Goal: Task Accomplishment & Management: Use online tool/utility

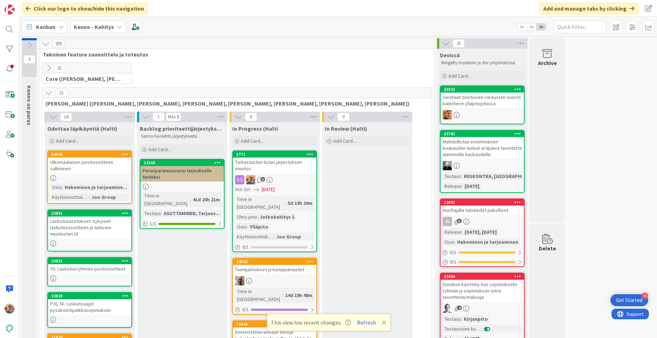
click at [273, 213] on div "Jatkokehitys 1" at bounding box center [277, 217] width 38 height 8
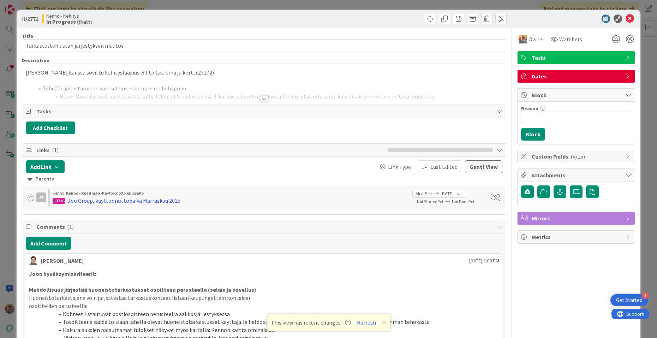
click at [183, 91] on div at bounding box center [264, 90] width 484 height 18
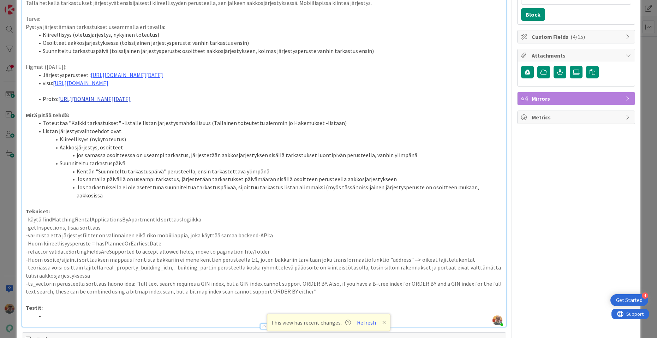
scroll to position [120, 0]
click at [92, 220] on p "-käytä findMatchingRentalApplicationsByApartmentId sorttauslogiikka" at bounding box center [264, 219] width 477 height 8
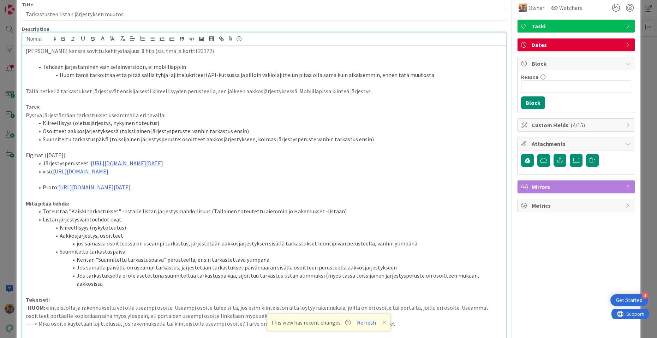
scroll to position [0, 0]
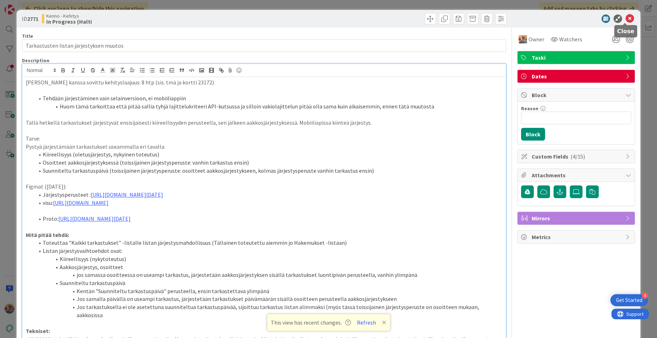
click at [628, 17] on icon at bounding box center [630, 18] width 8 height 8
